Goal: Entertainment & Leisure: Consume media (video, audio)

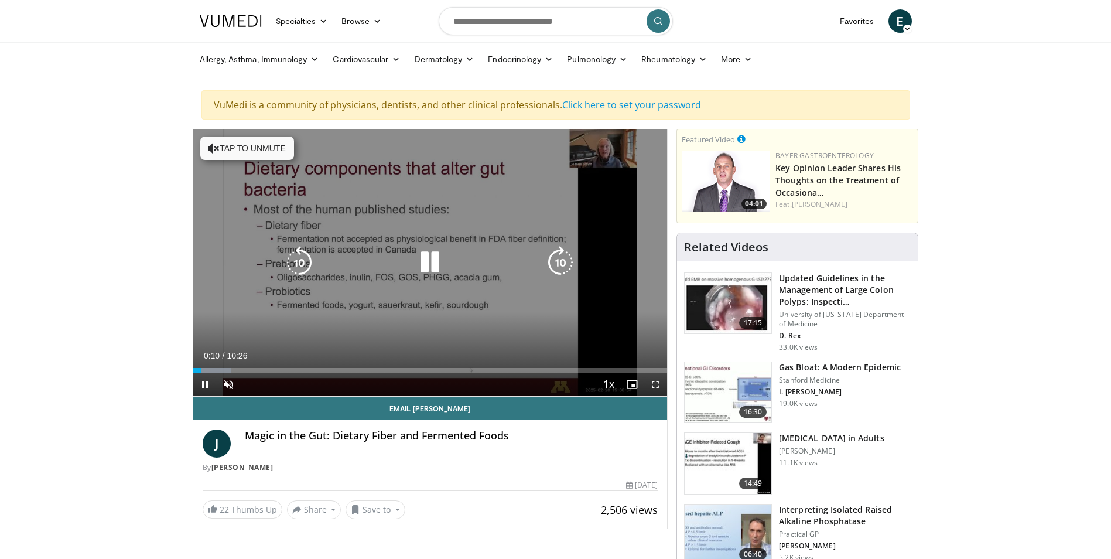
click at [411, 263] on div "Video Player" at bounding box center [430, 262] width 285 height 23
click at [208, 148] on icon "Video Player" at bounding box center [214, 148] width 12 height 12
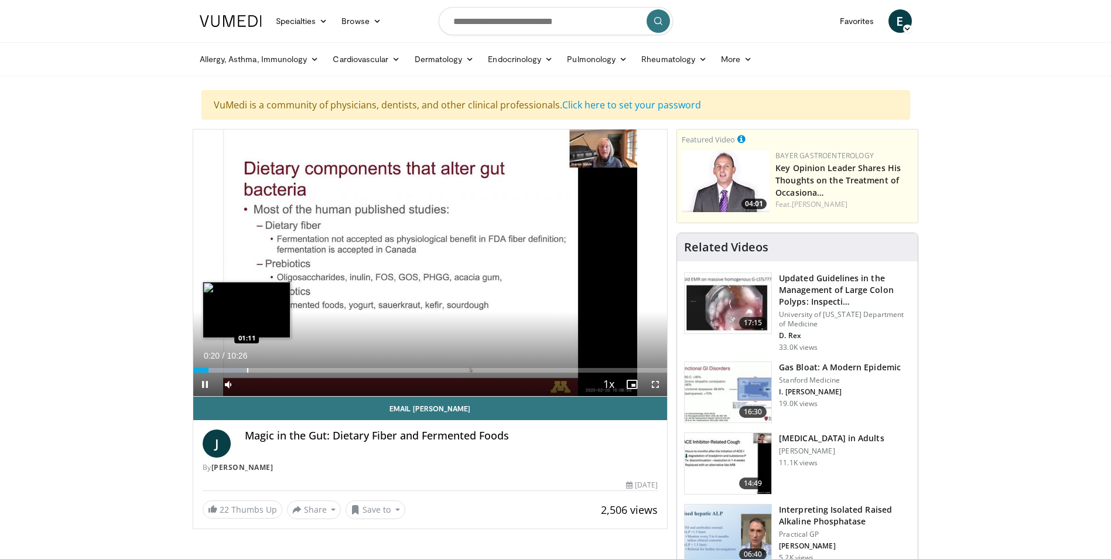
click at [247, 366] on div "Loaded : 11.08% 00:20 01:11" at bounding box center [430, 366] width 475 height 11
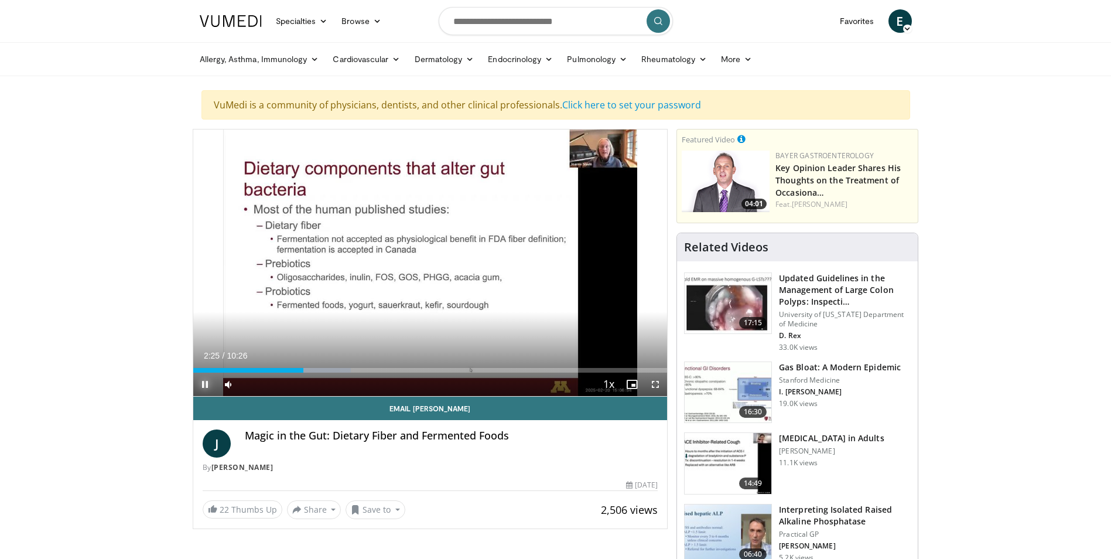
click at [200, 380] on span "Video Player" at bounding box center [204, 384] width 23 height 23
